Goal: Task Accomplishment & Management: Complete application form

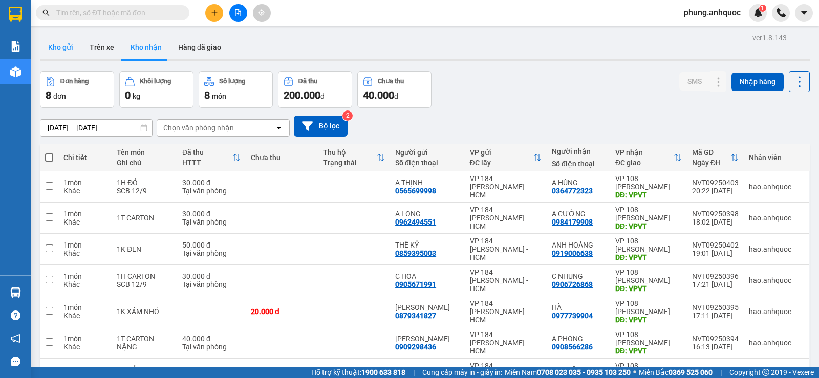
click at [67, 50] on button "Kho gửi" at bounding box center [60, 47] width 41 height 25
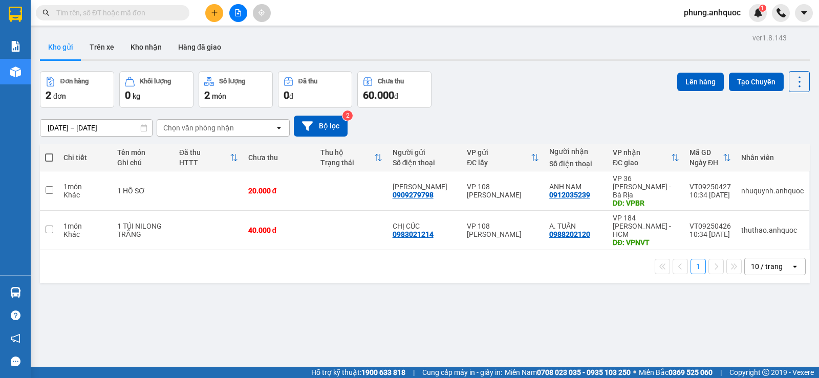
click at [49, 157] on span at bounding box center [49, 158] width 8 height 8
click at [49, 153] on input "checkbox" at bounding box center [49, 153] width 0 height 0
checkbox input "true"
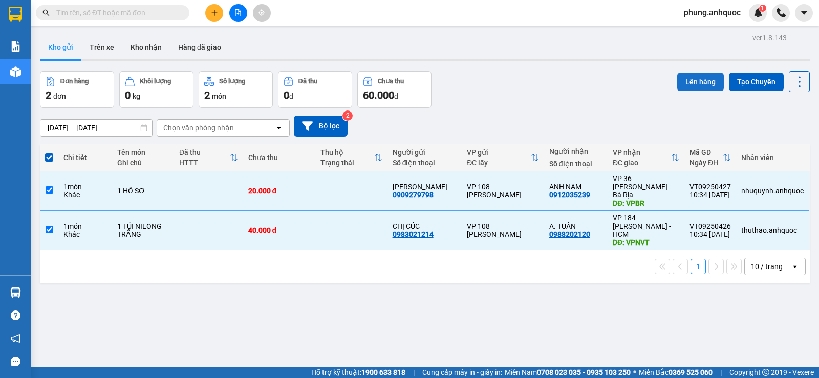
click at [683, 83] on button "Lên hàng" at bounding box center [700, 82] width 47 height 18
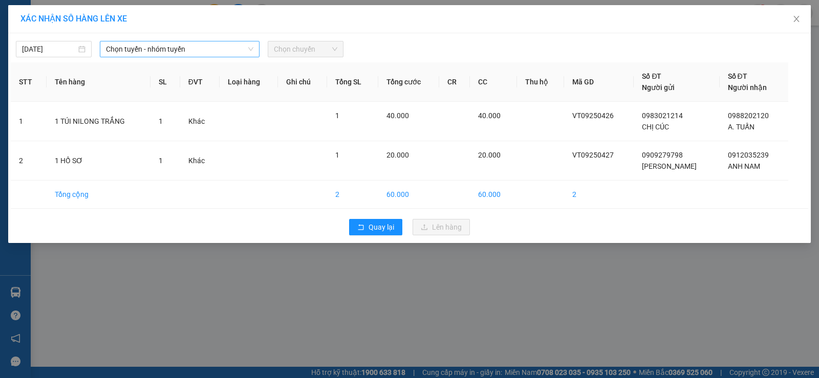
click at [161, 53] on span "Chọn tuyến - nhóm tuyến" at bounding box center [179, 48] width 147 height 15
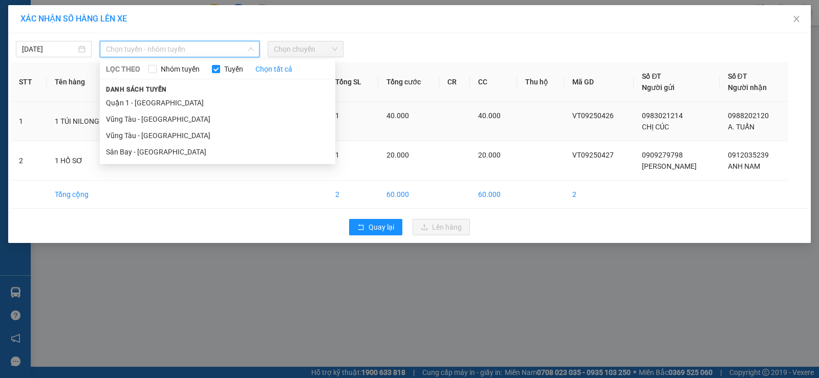
drag, startPoint x: 163, startPoint y: 138, endPoint x: 167, endPoint y: 135, distance: 5.5
click at [164, 137] on li "Vũng Tàu - [GEOGRAPHIC_DATA]" at bounding box center [217, 135] width 235 height 16
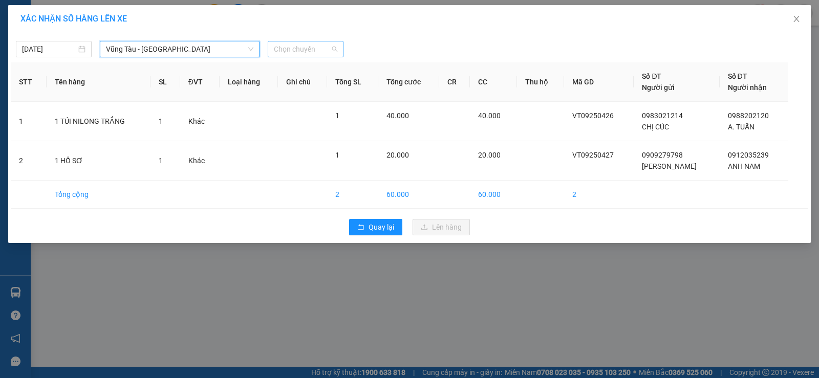
click at [297, 45] on span "Chọn chuyến" at bounding box center [305, 48] width 63 height 15
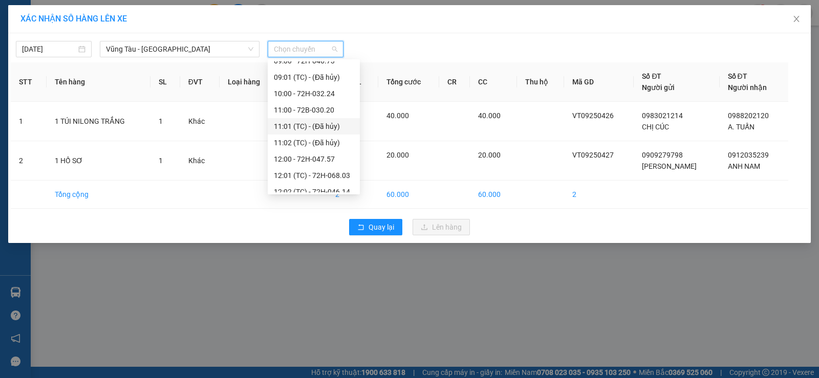
scroll to position [205, 0]
click at [310, 127] on div "11:00 - 72B-030.20" at bounding box center [314, 126] width 80 height 11
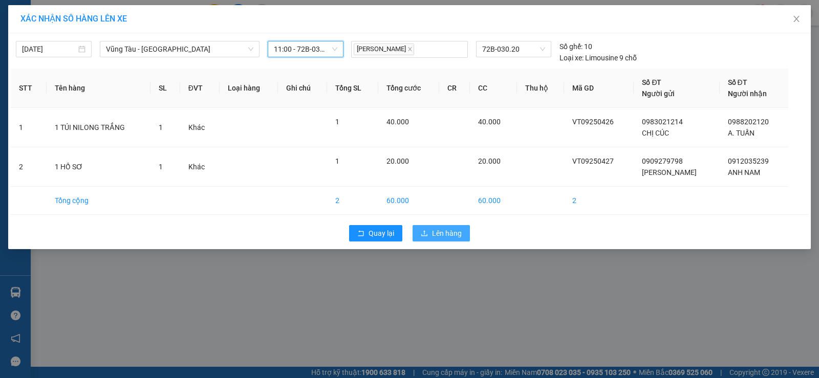
click at [440, 235] on span "Lên hàng" at bounding box center [447, 233] width 30 height 11
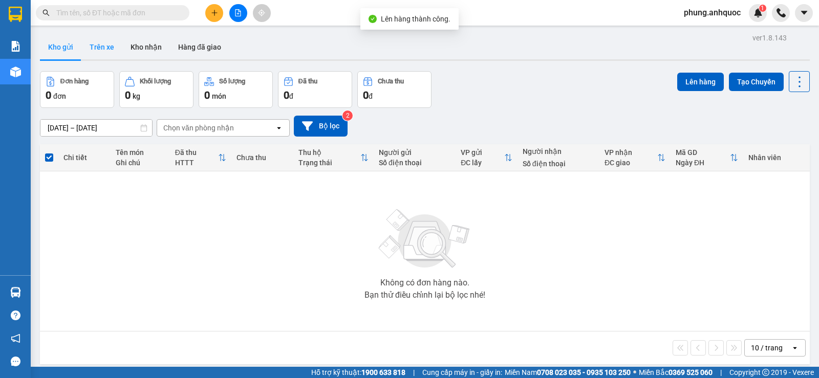
click at [100, 52] on button "Trên xe" at bounding box center [101, 47] width 41 height 25
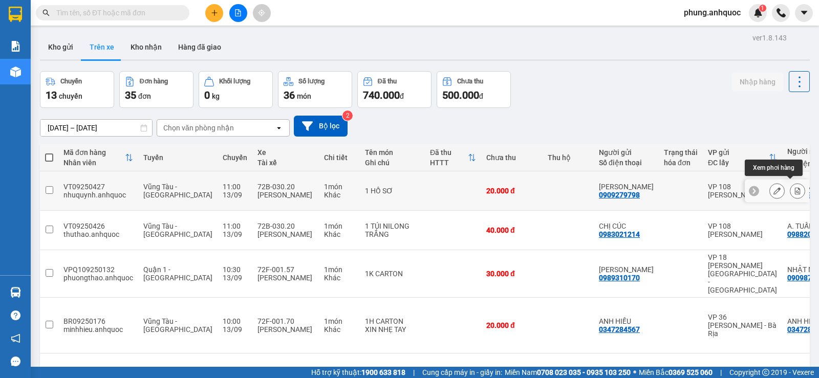
click at [794, 187] on icon at bounding box center [797, 190] width 7 height 7
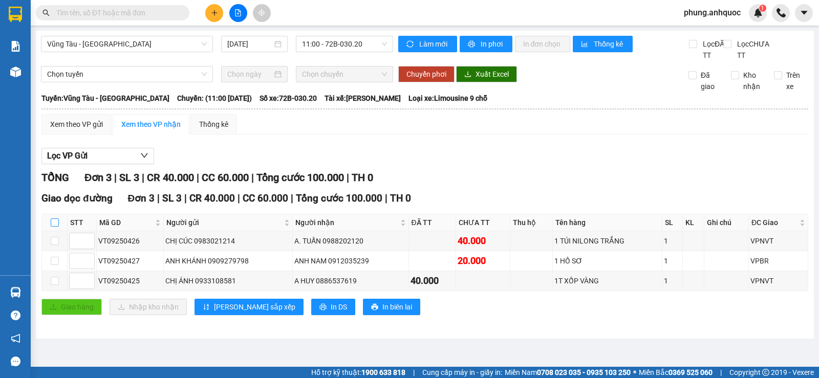
click at [54, 227] on input "checkbox" at bounding box center [55, 223] width 8 height 8
checkbox input "true"
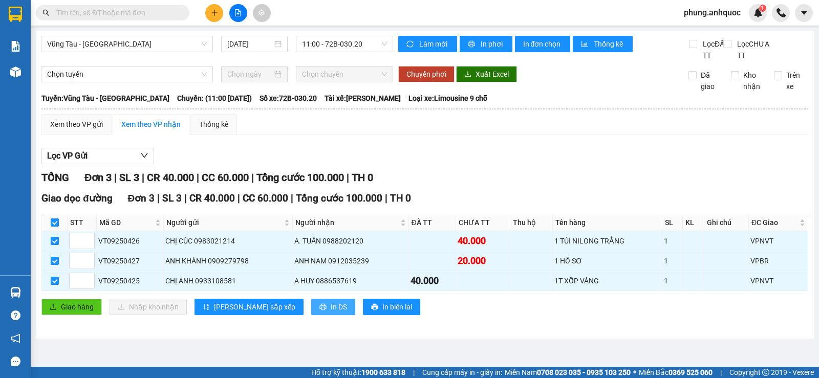
click at [331, 313] on span "In DS" at bounding box center [339, 306] width 16 height 11
click at [210, 16] on button at bounding box center [214, 13] width 18 height 18
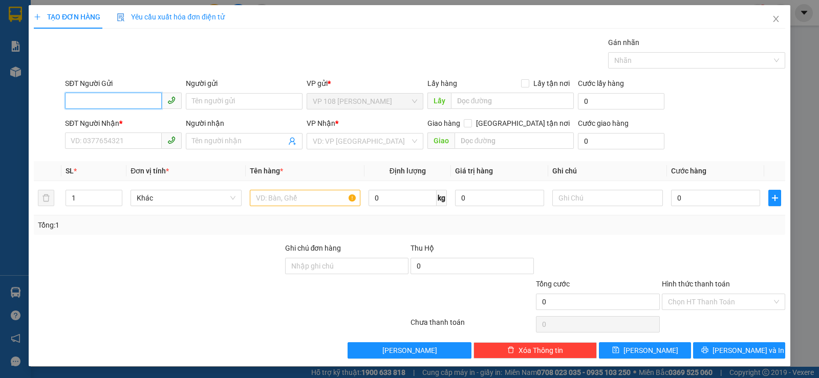
click at [106, 97] on input "SĐT Người Gửi" at bounding box center [113, 101] width 97 height 16
click at [104, 101] on input "SĐT Người Gửi" at bounding box center [113, 101] width 97 height 16
type input "0913123992"
click at [120, 121] on div "0913123992 - A AN" at bounding box center [122, 121] width 103 height 11
type input "A AN"
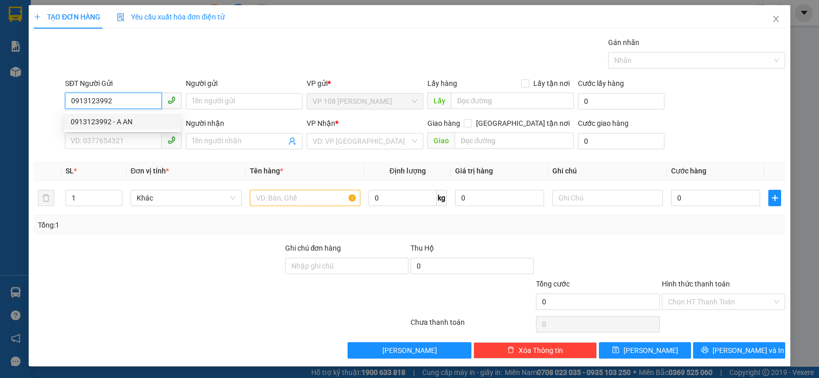
type input "0392688622"
type input "CHỊ NHƯ"
type input "VP184"
type input "SCB 22/8"
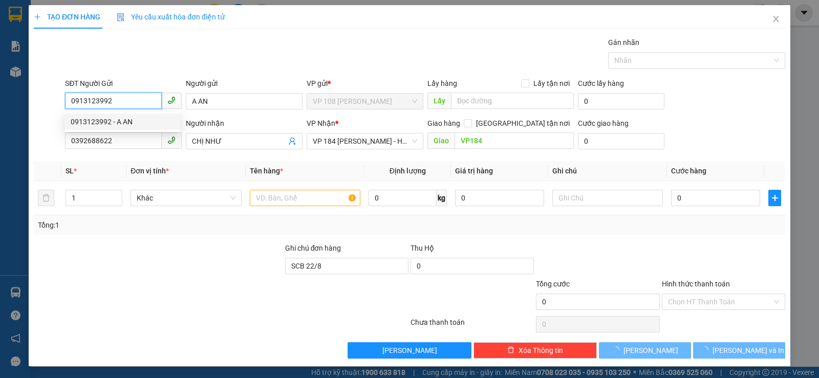
type input "30.000"
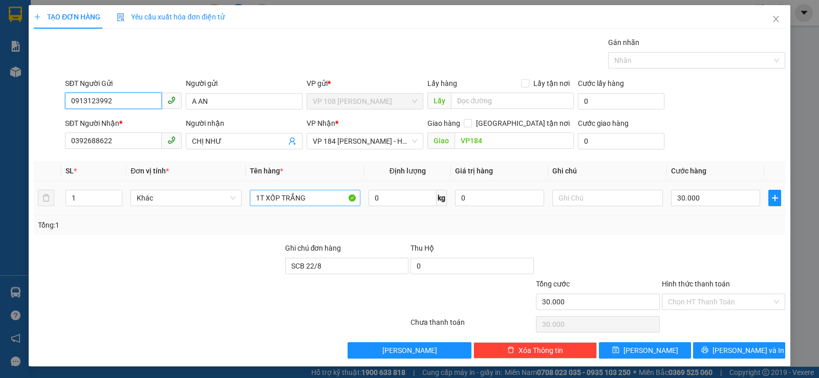
type input "0913123992"
drag, startPoint x: 315, startPoint y: 197, endPoint x: 199, endPoint y: 209, distance: 116.8
click at [209, 209] on tr "1 Khác 1T XỐP TRẮNG 0 kg 0 30.000" at bounding box center [409, 198] width 751 height 34
type input "1 KIỆN XỐP NHỎ"
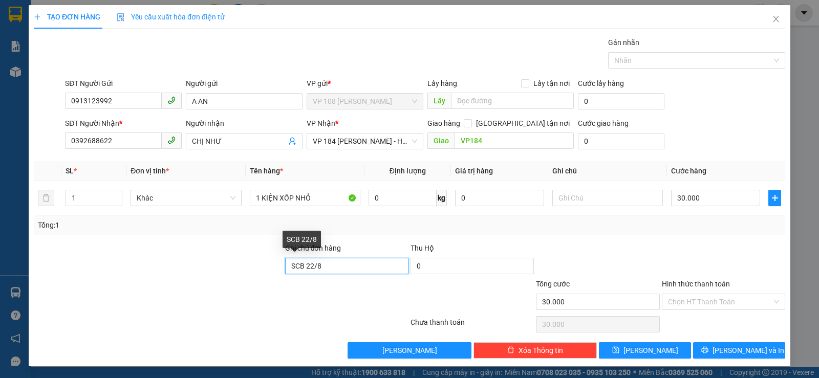
drag, startPoint x: 320, startPoint y: 263, endPoint x: 266, endPoint y: 269, distance: 54.2
click at [266, 269] on div "Ghi chú đơn hàng SCB [DATE] Hộ 0" at bounding box center [409, 261] width 753 height 36
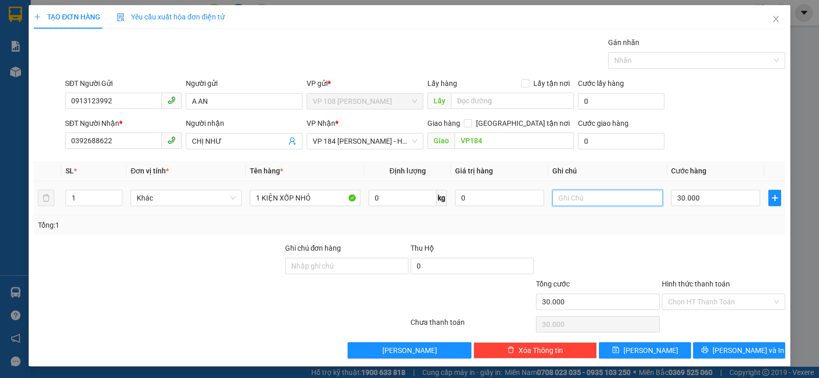
click at [564, 199] on input "text" at bounding box center [607, 198] width 111 height 16
click at [721, 196] on input "30.000" at bounding box center [715, 198] width 89 height 16
click at [569, 199] on input "text" at bounding box center [607, 198] width 111 height 16
type input "ko để nghiêng, nhẹ tay"
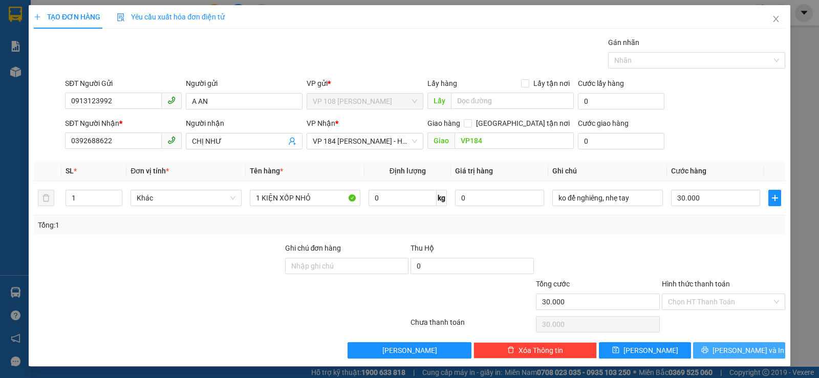
click at [732, 348] on span "[PERSON_NAME] và In" at bounding box center [749, 350] width 72 height 11
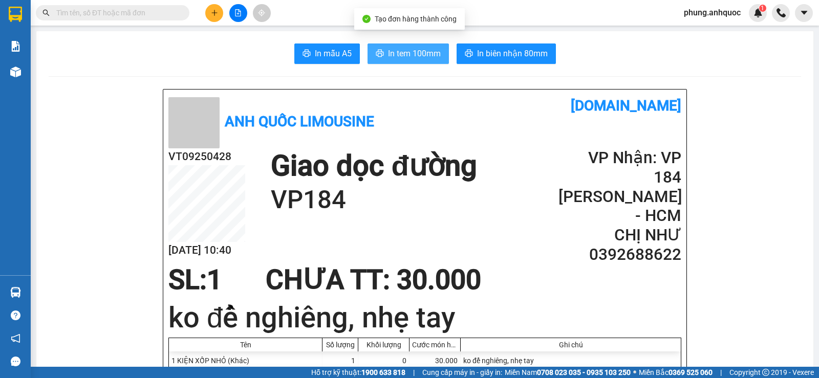
click at [409, 55] on span "In tem 100mm" at bounding box center [414, 53] width 53 height 13
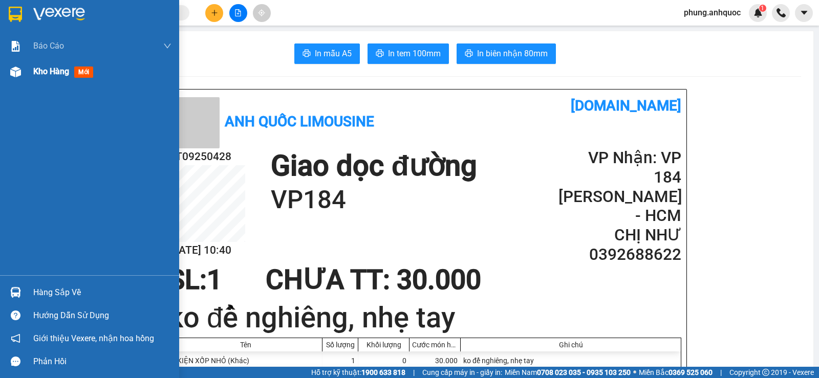
click at [30, 67] on div "Kho hàng mới" at bounding box center [89, 72] width 179 height 26
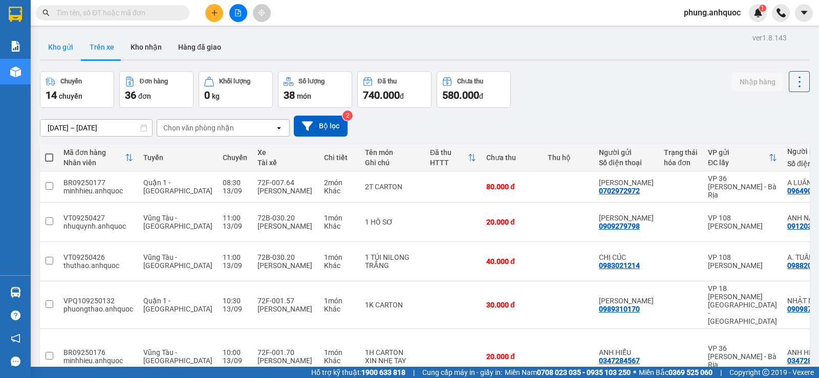
click at [67, 48] on button "Kho gửi" at bounding box center [60, 47] width 41 height 25
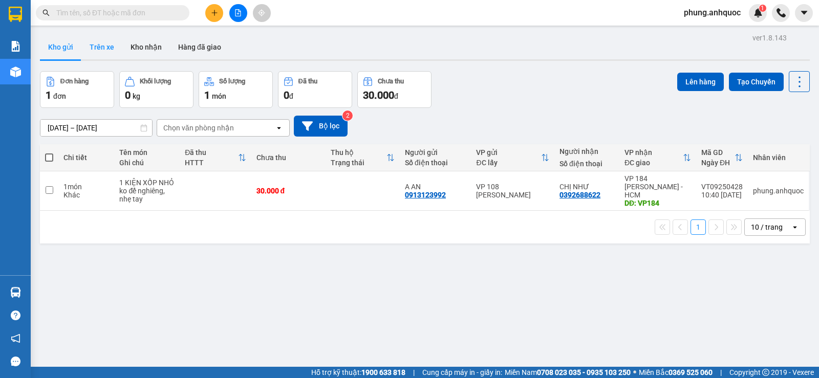
click at [106, 53] on button "Trên xe" at bounding box center [101, 47] width 41 height 25
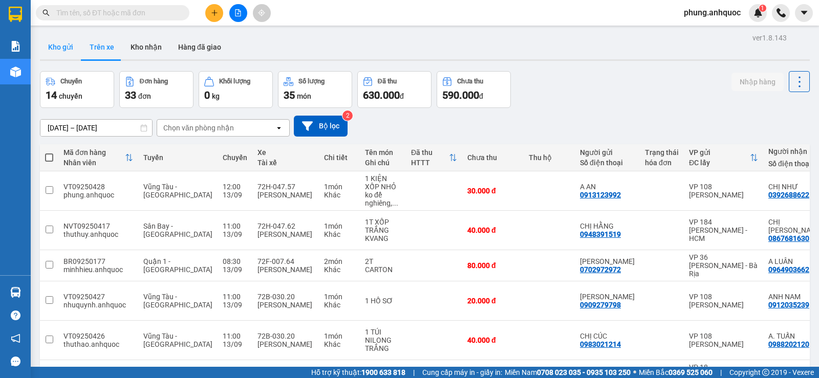
click at [66, 51] on button "Kho gửi" at bounding box center [60, 47] width 41 height 25
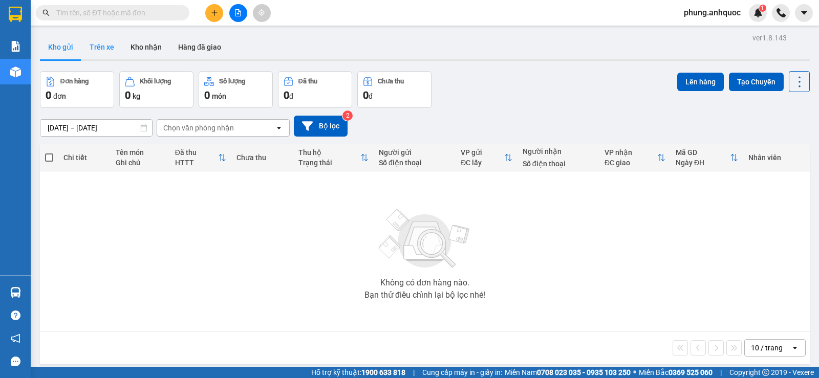
click at [118, 50] on button "Trên xe" at bounding box center [101, 47] width 41 height 25
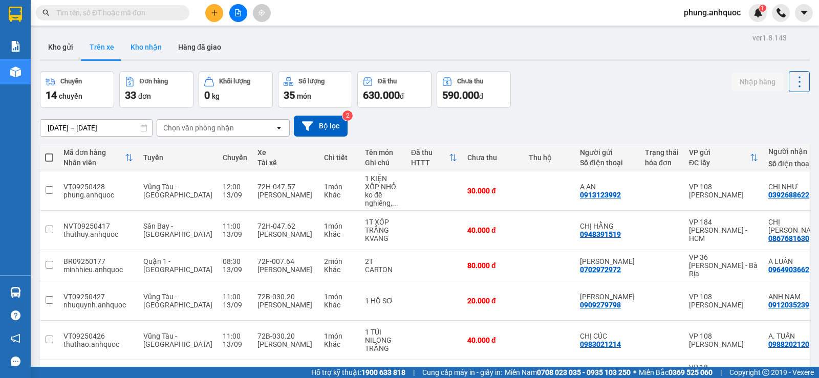
click at [144, 46] on button "Kho nhận" at bounding box center [146, 47] width 48 height 25
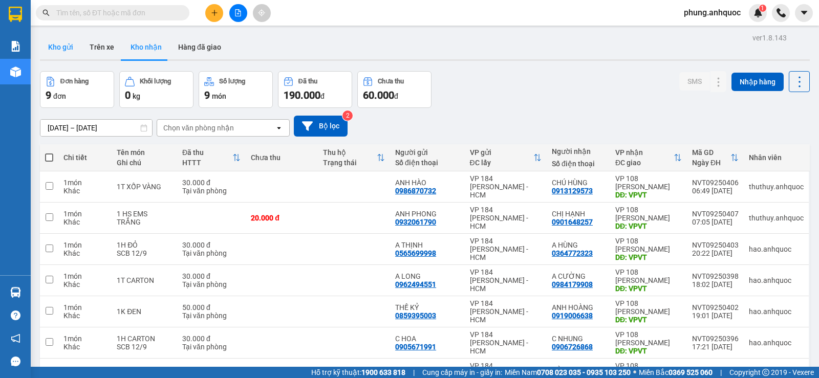
click at [63, 47] on button "Kho gửi" at bounding box center [60, 47] width 41 height 25
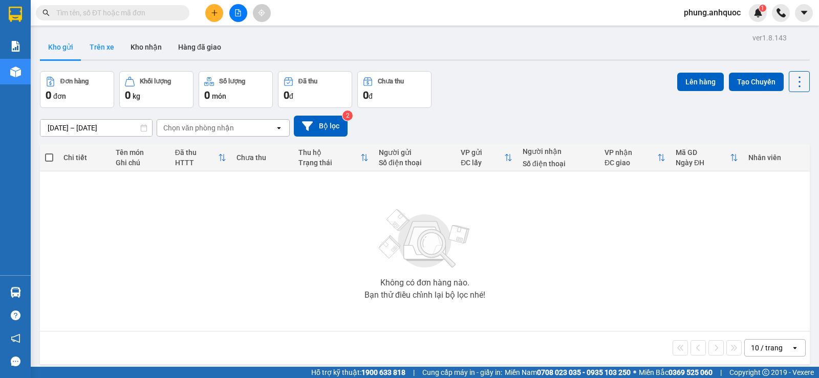
click at [104, 47] on button "Trên xe" at bounding box center [101, 47] width 41 height 25
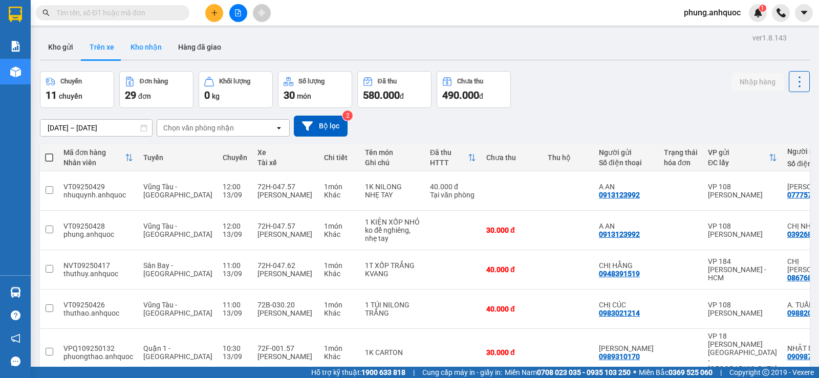
click at [151, 48] on button "Kho nhận" at bounding box center [146, 47] width 48 height 25
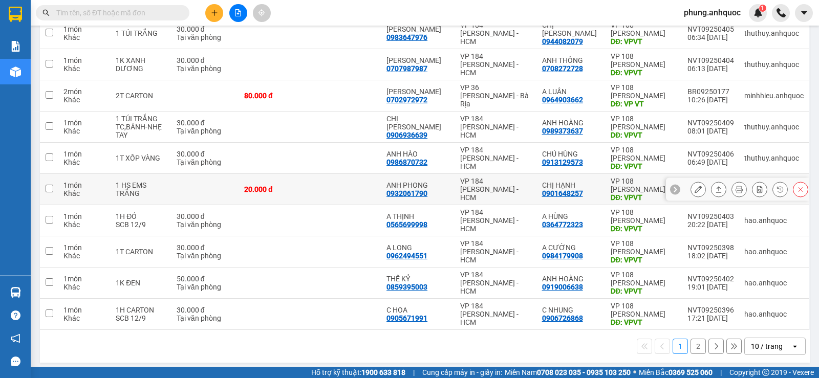
scroll to position [102, 0]
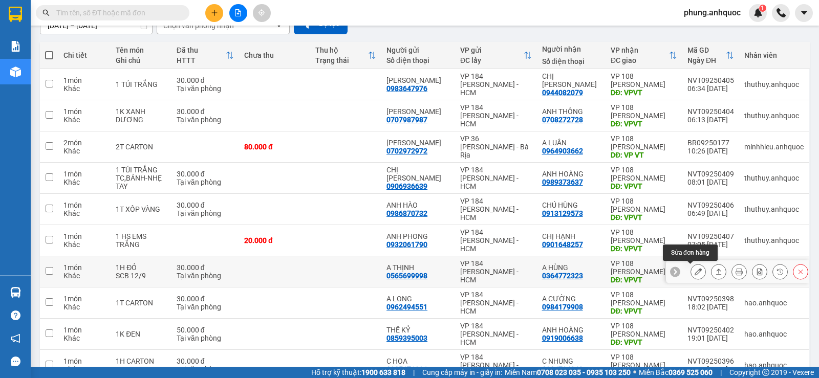
click at [691, 273] on button at bounding box center [698, 272] width 14 height 18
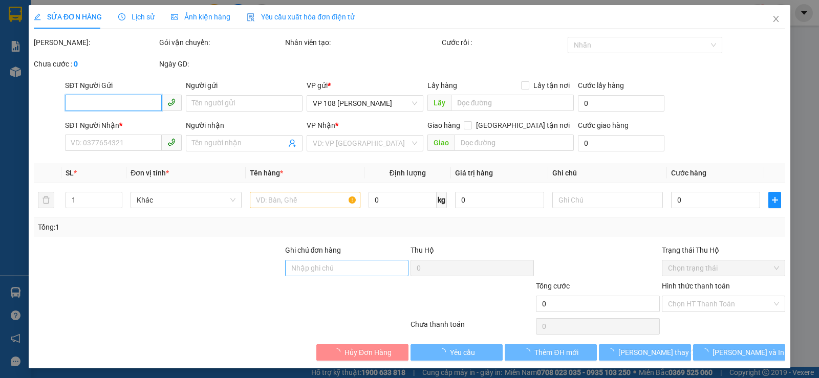
type input "0565699998"
type input "A THỊNH"
type input "0364772323"
type input "A HÙNG"
type input "VPVT"
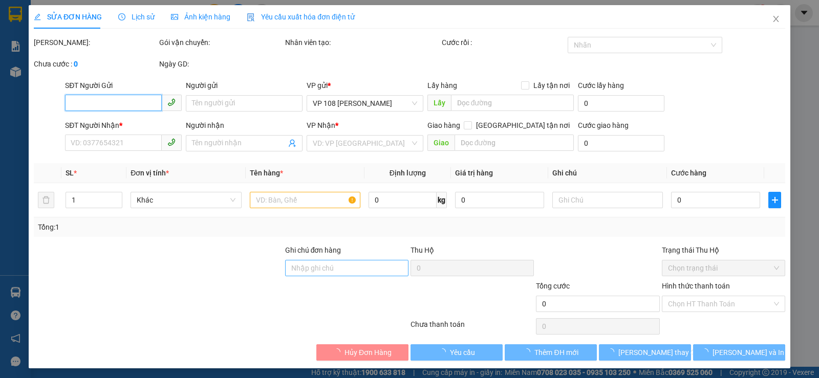
type input "30.000"
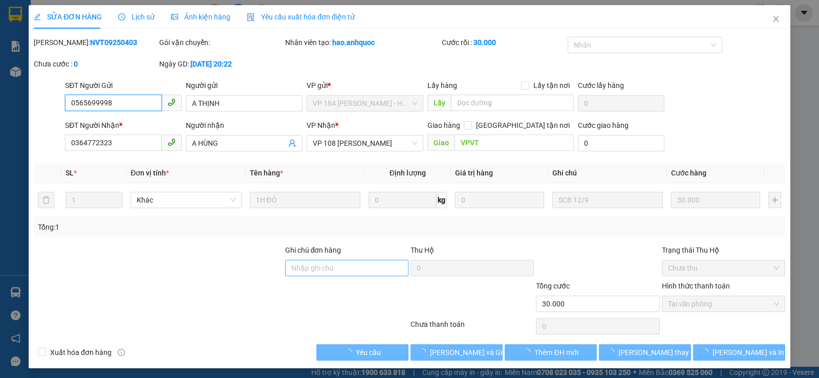
checkbox input "true"
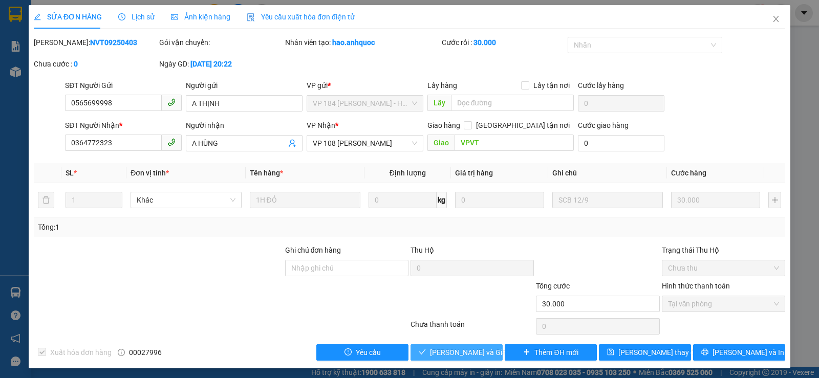
click at [442, 354] on span "[PERSON_NAME] và Giao hàng" at bounding box center [479, 352] width 98 height 11
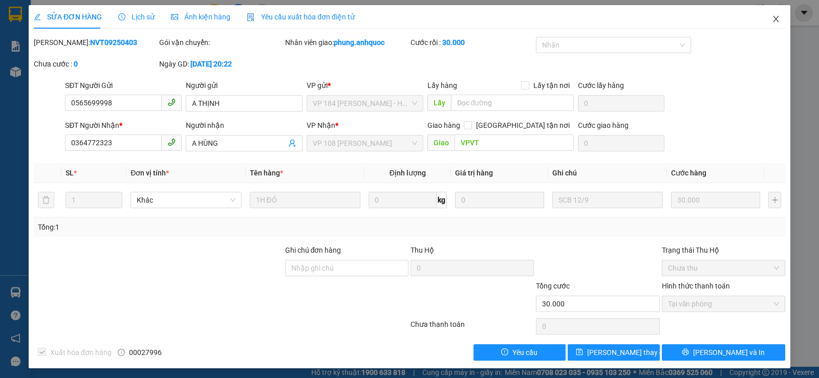
click at [772, 20] on icon "close" at bounding box center [776, 19] width 8 height 8
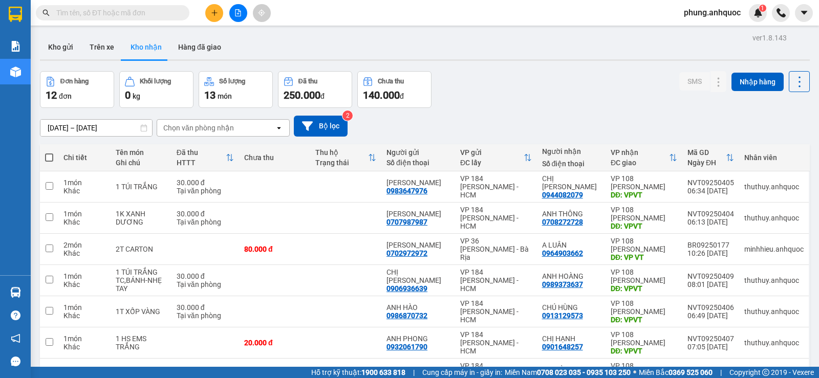
click at [55, 49] on button "Kho gửi" at bounding box center [60, 47] width 41 height 25
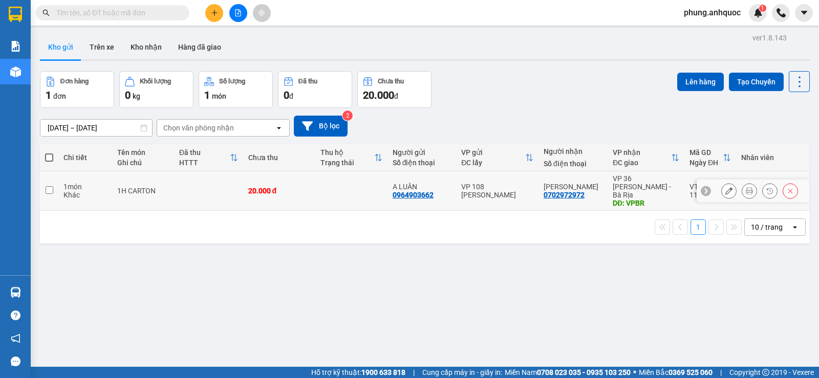
click at [52, 188] on input "checkbox" at bounding box center [50, 190] width 8 height 8
checkbox input "true"
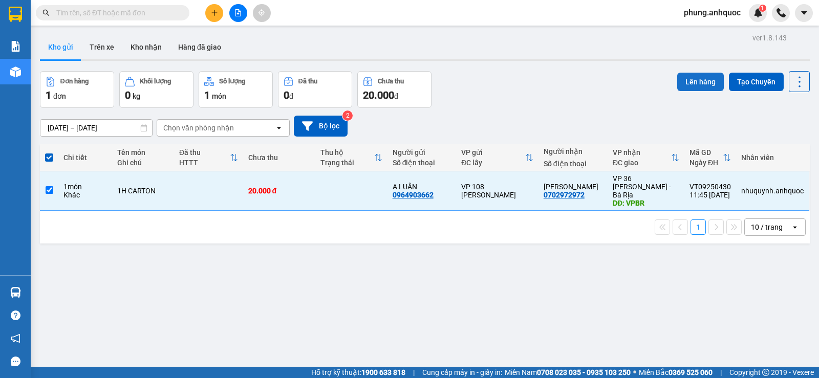
click at [693, 82] on button "Lên hàng" at bounding box center [700, 82] width 47 height 18
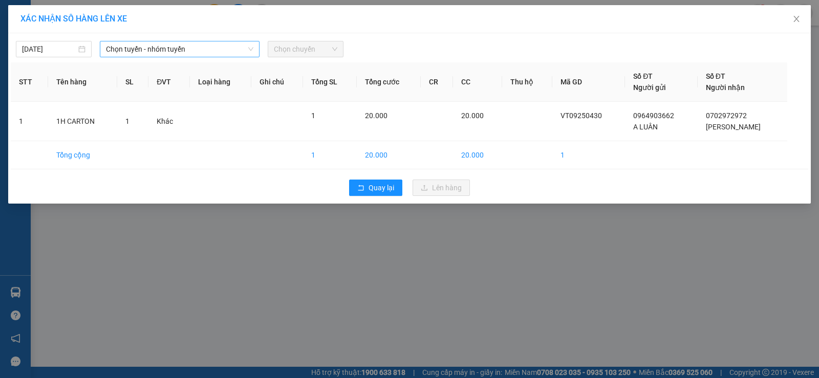
click at [184, 47] on span "Chọn tuyến - nhóm tuyến" at bounding box center [179, 48] width 147 height 15
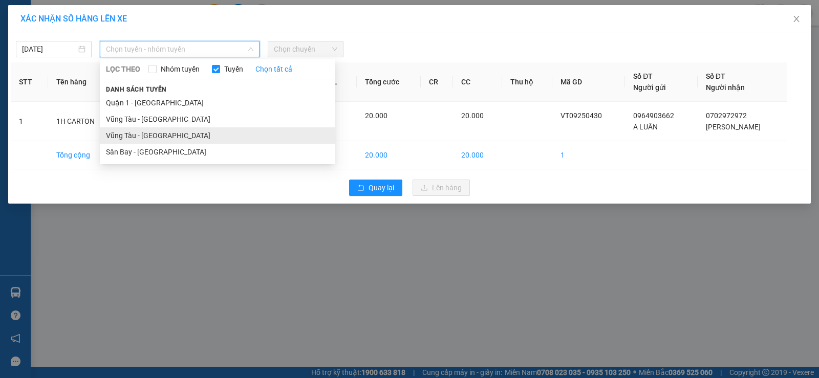
click at [144, 137] on li "Vũng Tàu - [GEOGRAPHIC_DATA]" at bounding box center [217, 135] width 235 height 16
click at [169, 52] on span "Vũng Tàu - [GEOGRAPHIC_DATA]" at bounding box center [179, 48] width 147 height 15
drag, startPoint x: 152, startPoint y: 136, endPoint x: 164, endPoint y: 128, distance: 14.8
click at [153, 136] on li "Vũng Tàu - [GEOGRAPHIC_DATA]" at bounding box center [217, 135] width 235 height 16
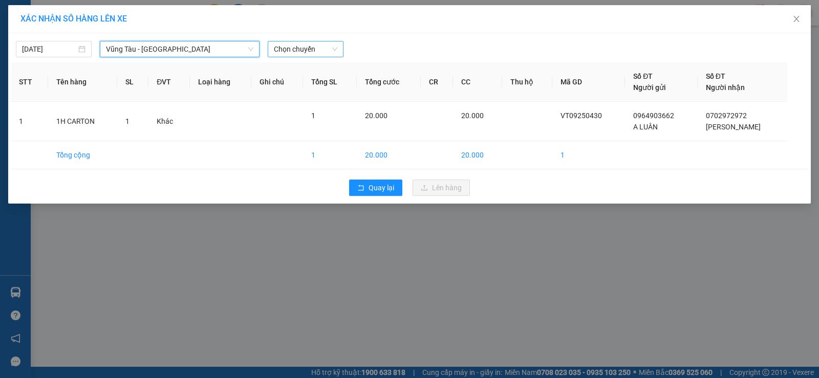
click at [305, 51] on span "Chọn chuyến" at bounding box center [305, 48] width 63 height 15
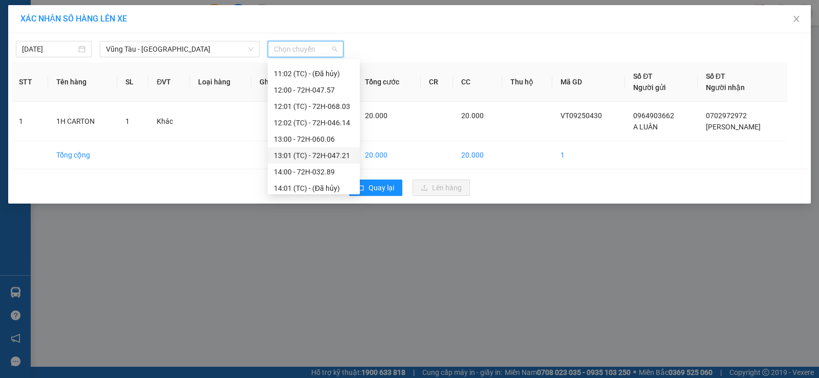
scroll to position [307, 0]
click at [320, 139] on div "13:01 (TC) - 72H-047.21" at bounding box center [314, 139] width 80 height 11
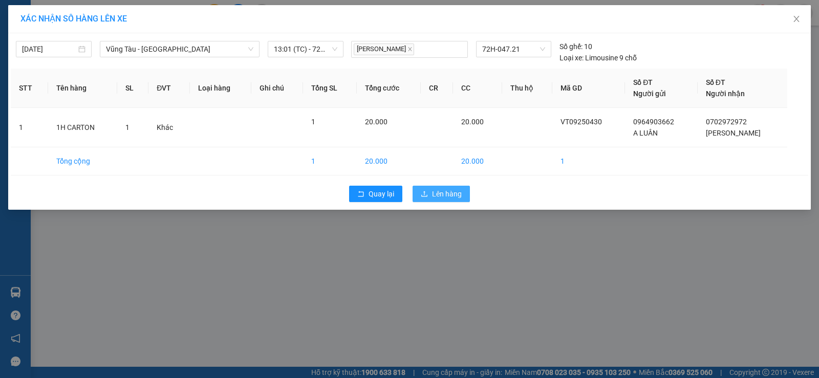
click at [442, 197] on span "Lên hàng" at bounding box center [447, 193] width 30 height 11
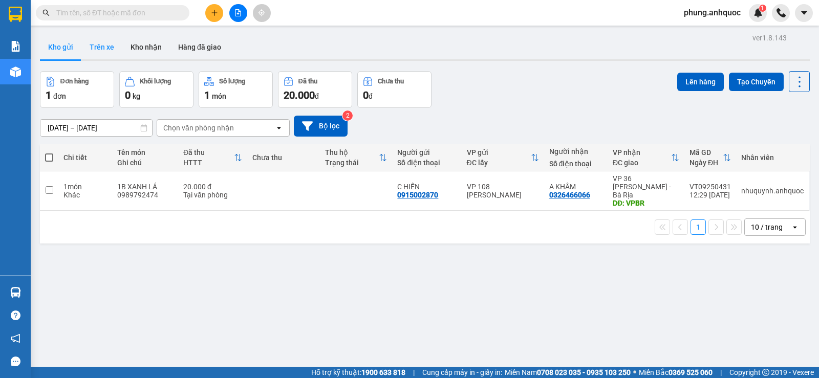
click at [110, 51] on button "Trên xe" at bounding box center [101, 47] width 41 height 25
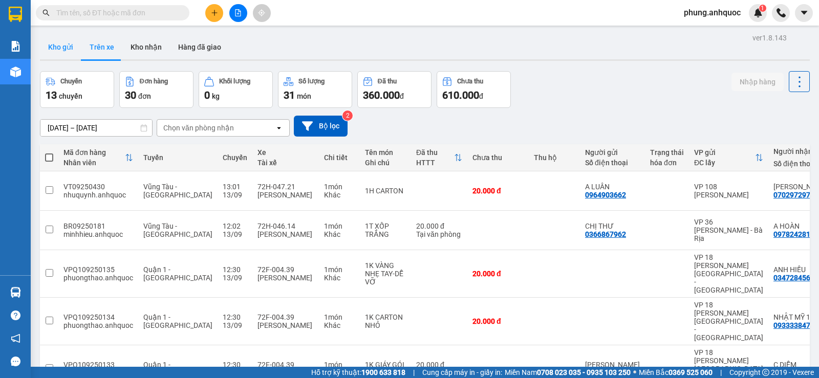
click at [62, 48] on button "Kho gửi" at bounding box center [60, 47] width 41 height 25
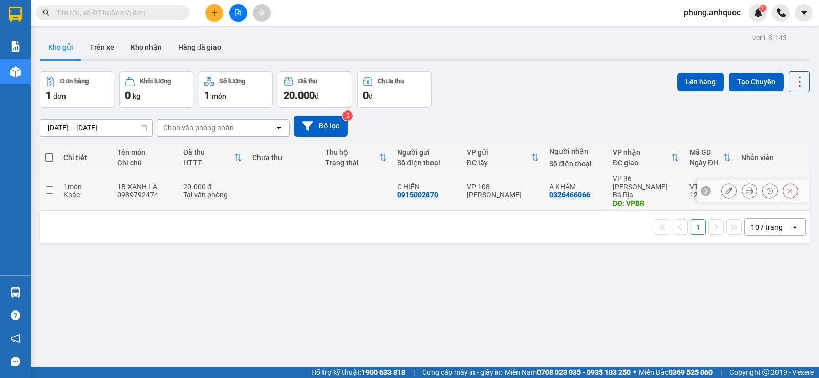
click at [48, 188] on input "checkbox" at bounding box center [50, 190] width 8 height 8
checkbox input "true"
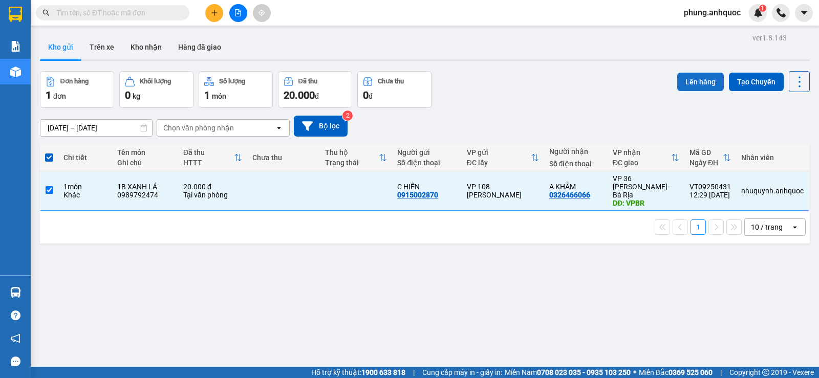
click at [684, 85] on button "Lên hàng" at bounding box center [700, 82] width 47 height 18
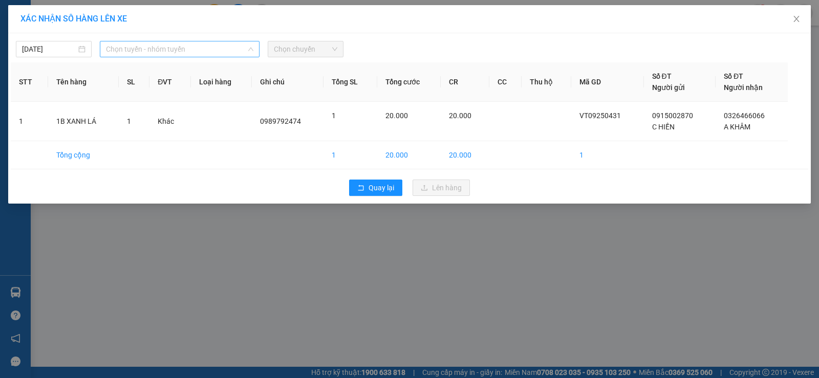
click at [156, 51] on span "Chọn tuyến - nhóm tuyến" at bounding box center [179, 48] width 147 height 15
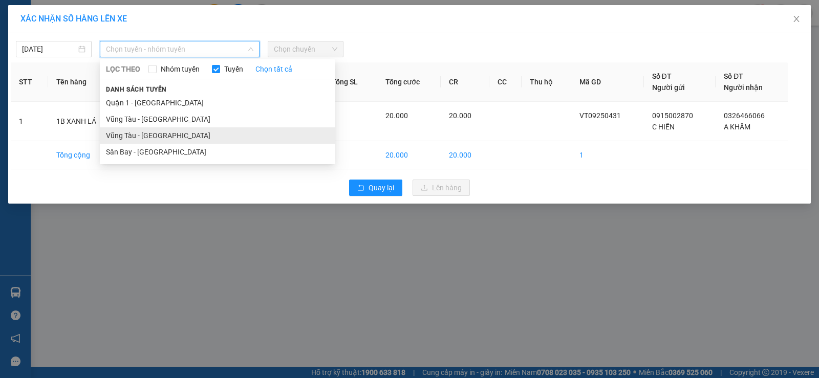
click at [162, 135] on li "Vũng Tàu - [GEOGRAPHIC_DATA]" at bounding box center [217, 135] width 235 height 16
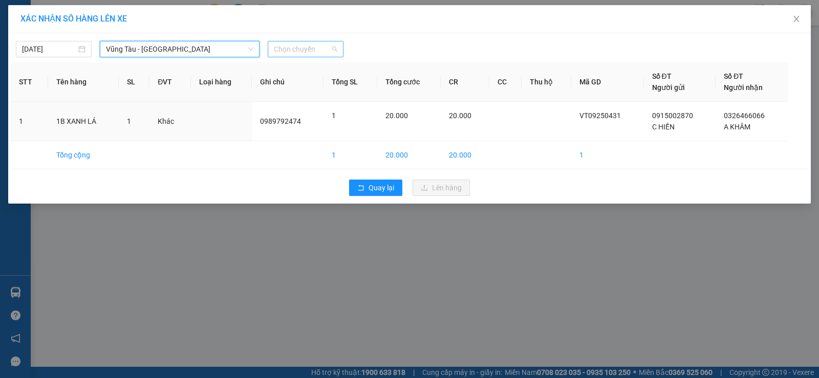
click at [288, 47] on span "Chọn chuyến" at bounding box center [305, 48] width 63 height 15
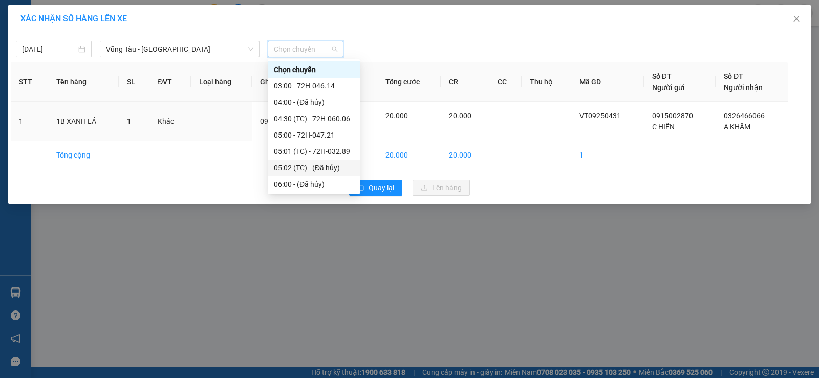
drag, startPoint x: 320, startPoint y: 132, endPoint x: 313, endPoint y: 168, distance: 37.0
click at [313, 168] on div "Chọn chuyến 03:00 - 72H-046.14 04:00 - (Đã hủy) 04:30 (TC) - 72H-060.06 05:00 -…" at bounding box center [314, 331] width 92 height 541
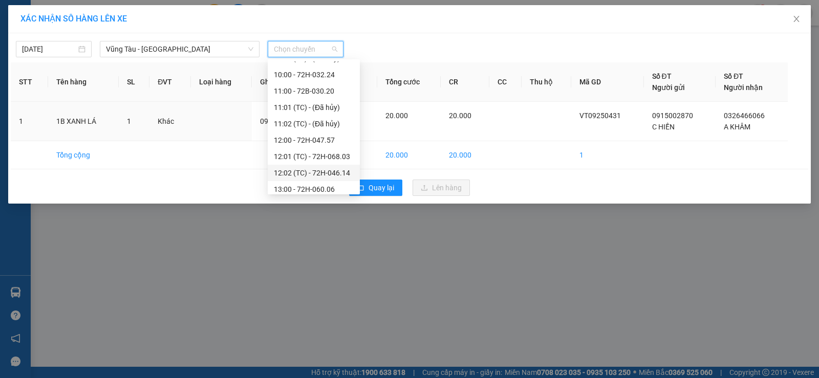
scroll to position [307, 0]
click at [327, 139] on div "13:01 (TC) - 72H-047.21" at bounding box center [314, 139] width 80 height 11
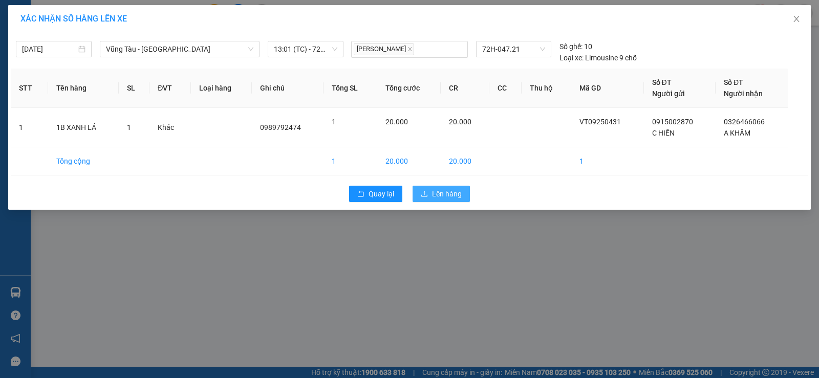
click at [426, 192] on icon "upload" at bounding box center [424, 193] width 7 height 7
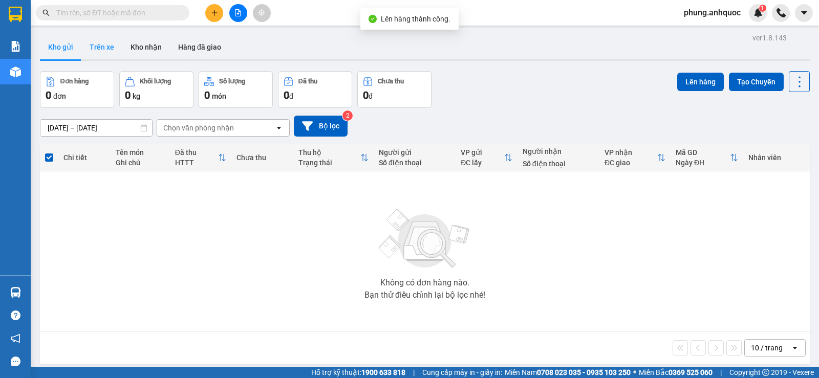
click at [99, 50] on button "Trên xe" at bounding box center [101, 47] width 41 height 25
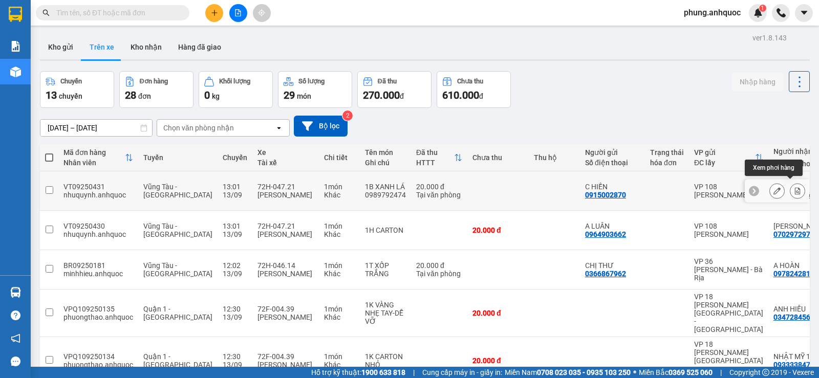
click at [790, 193] on button at bounding box center [797, 191] width 14 height 18
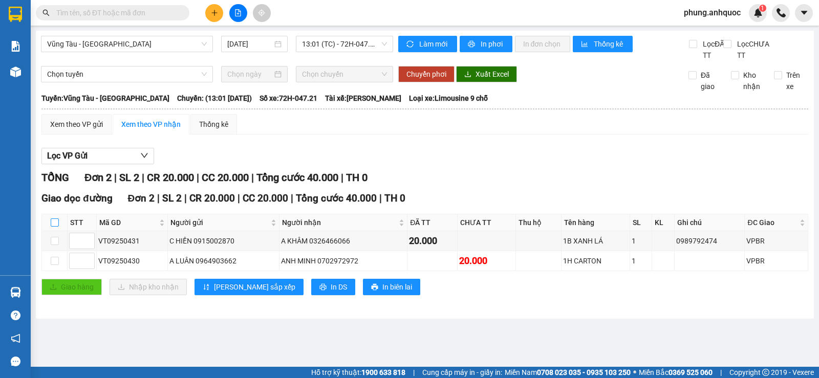
click at [58, 227] on input "checkbox" at bounding box center [55, 223] width 8 height 8
checkbox input "true"
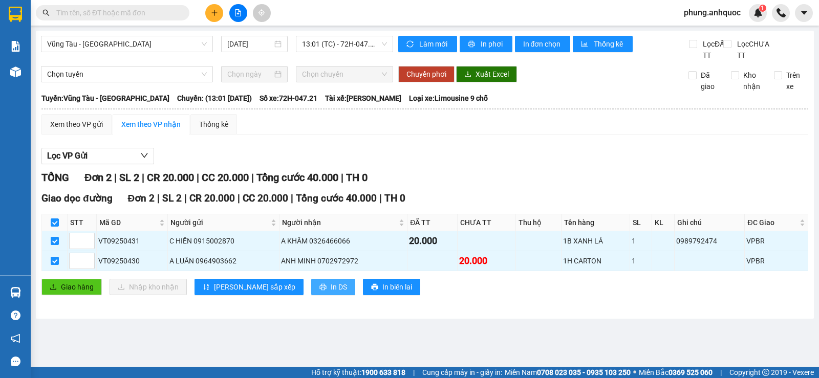
click at [331, 293] on span "In DS" at bounding box center [339, 287] width 16 height 11
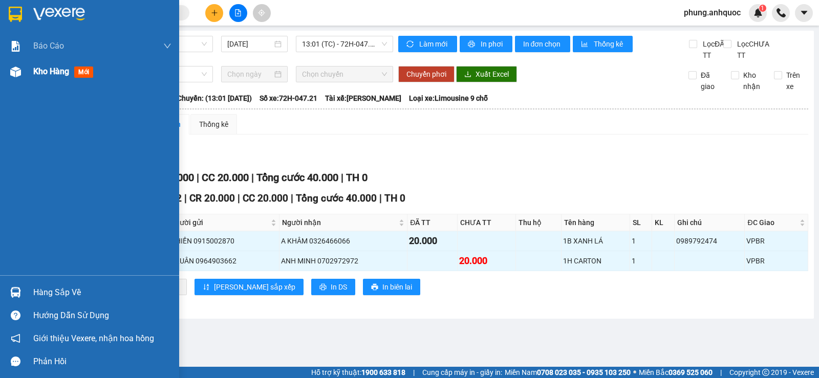
click at [38, 71] on span "Kho hàng" at bounding box center [51, 72] width 36 height 10
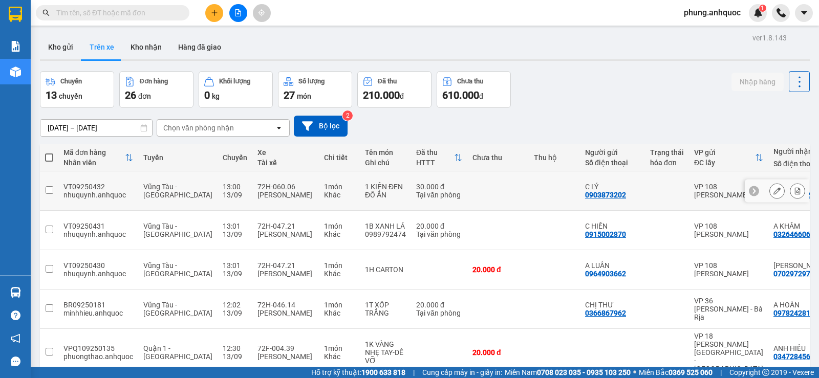
click at [794, 187] on icon at bounding box center [797, 190] width 7 height 7
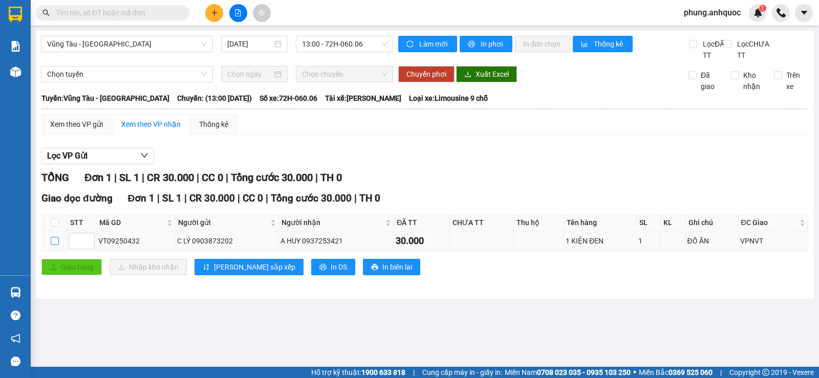
click at [53, 245] on input "checkbox" at bounding box center [55, 241] width 8 height 8
checkbox input "true"
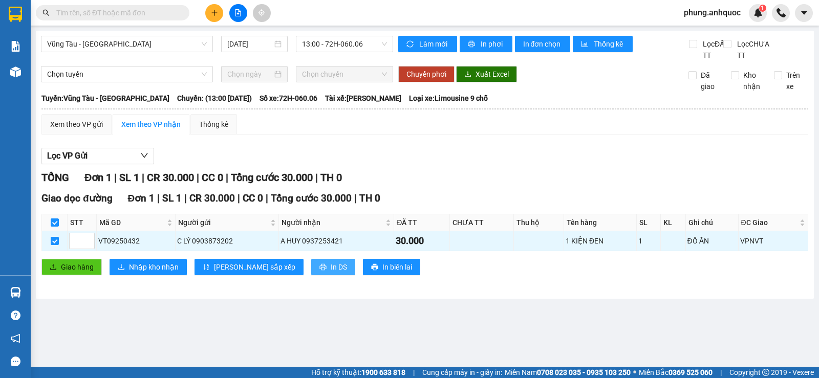
click at [319, 271] on icon "printer" at bounding box center [322, 267] width 7 height 7
